Goal: Task Accomplishment & Management: Use online tool/utility

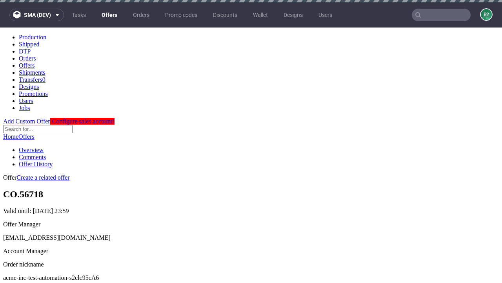
scroll to position [78, 0]
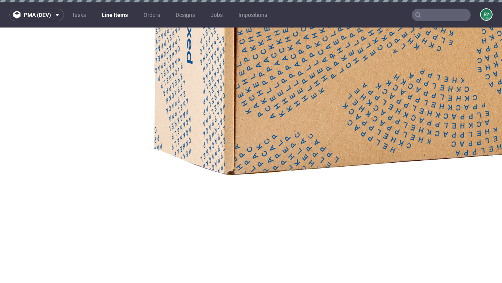
select select "accepted"
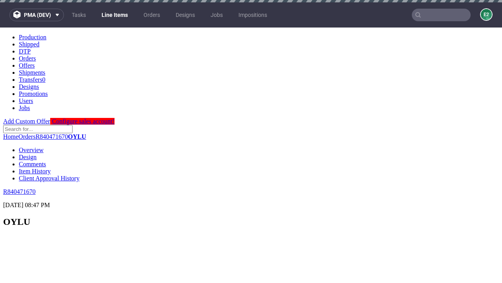
scroll to position [1274, 0]
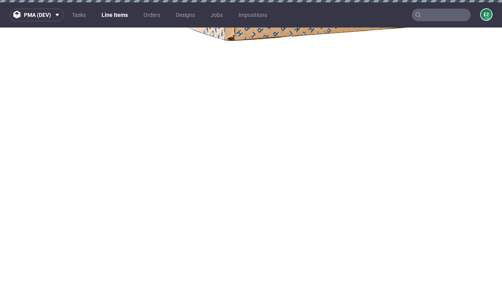
select select "received"
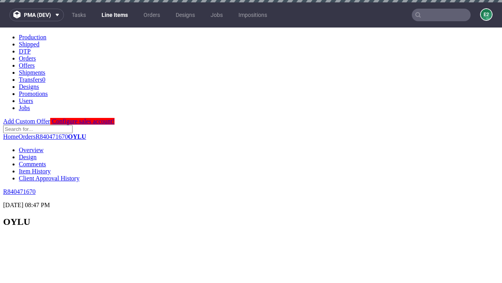
select select "accepted_dtp_issue_reprint"
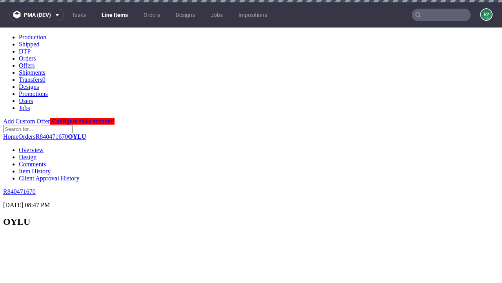
scroll to position [1304, 0]
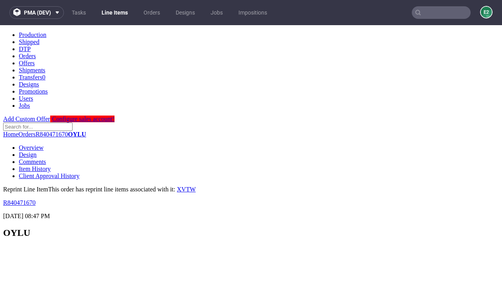
scroll to position [0, 0]
